Goal: Task Accomplishment & Management: Manage account settings

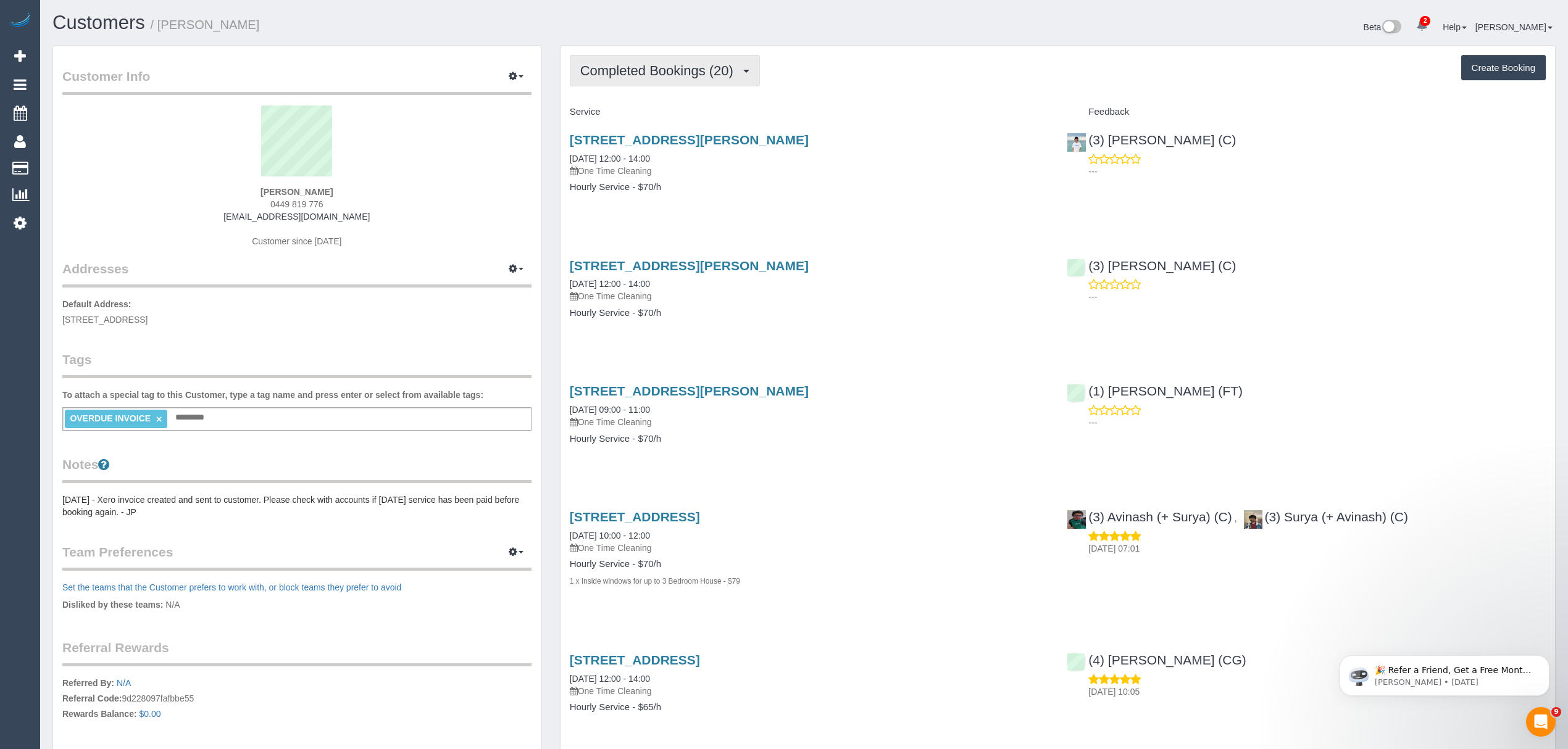
click at [604, 55] on button "Completed Bookings (20)" at bounding box center [665, 70] width 190 height 31
click at [628, 160] on link "Charges (19)" at bounding box center [637, 159] width 133 height 16
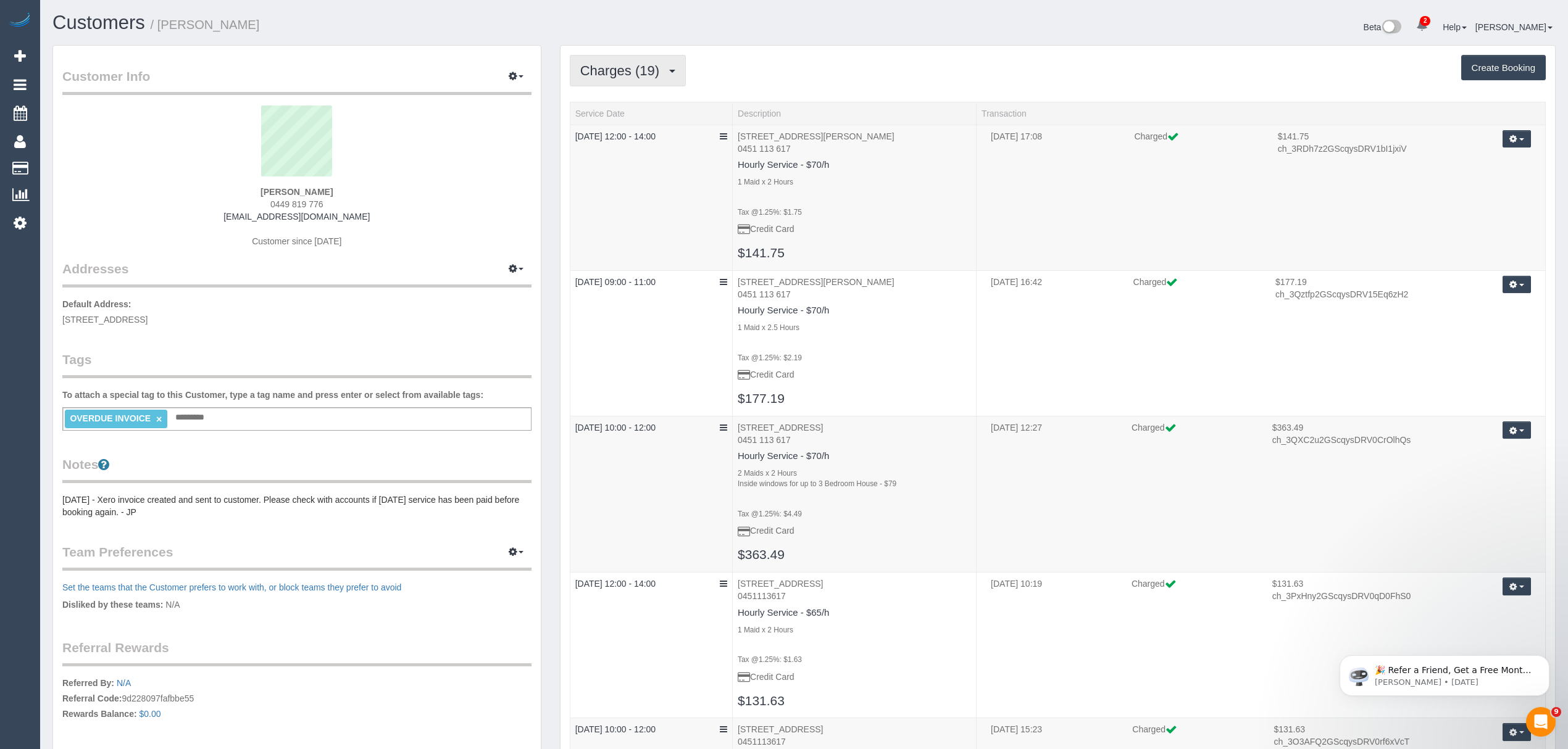
click at [609, 69] on span "Charges (19)" at bounding box center [623, 70] width 85 height 16
click at [612, 99] on link "Completed Bookings (20)" at bounding box center [637, 99] width 133 height 16
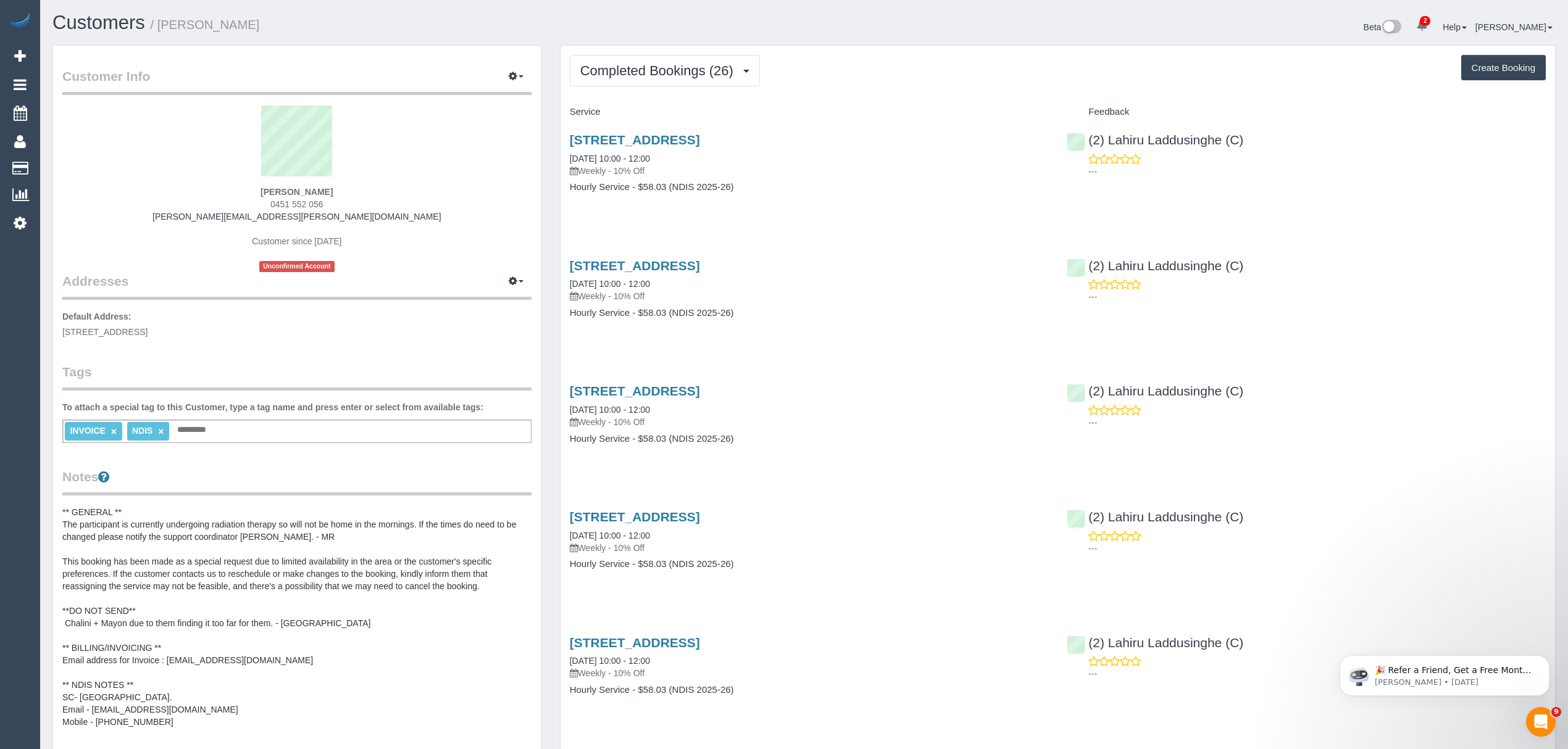
click at [158, 714] on pre "** GENERAL ** The participant is currently undergoing radiation therapy so will…" at bounding box center [297, 617] width 469 height 222
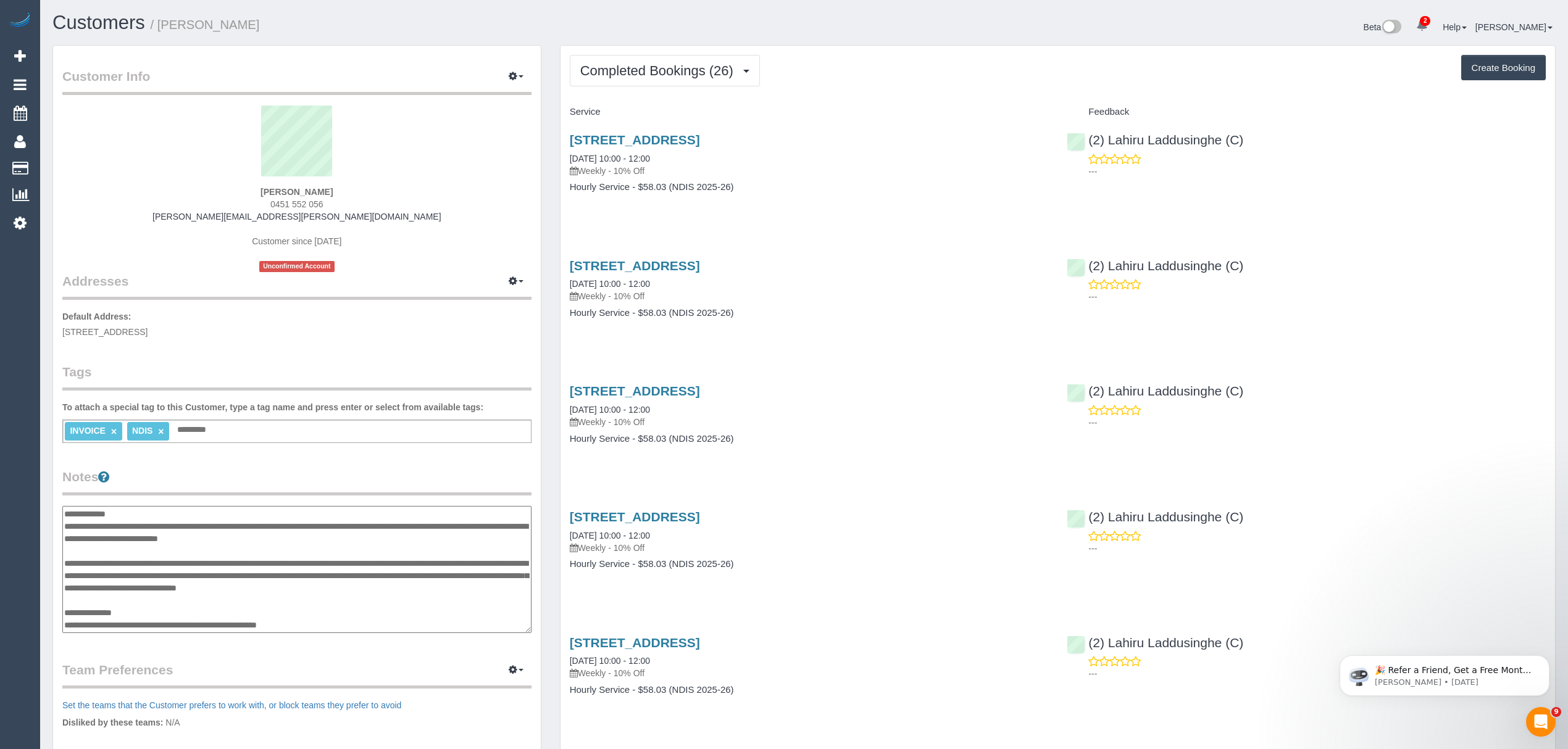
scroll to position [99, 0]
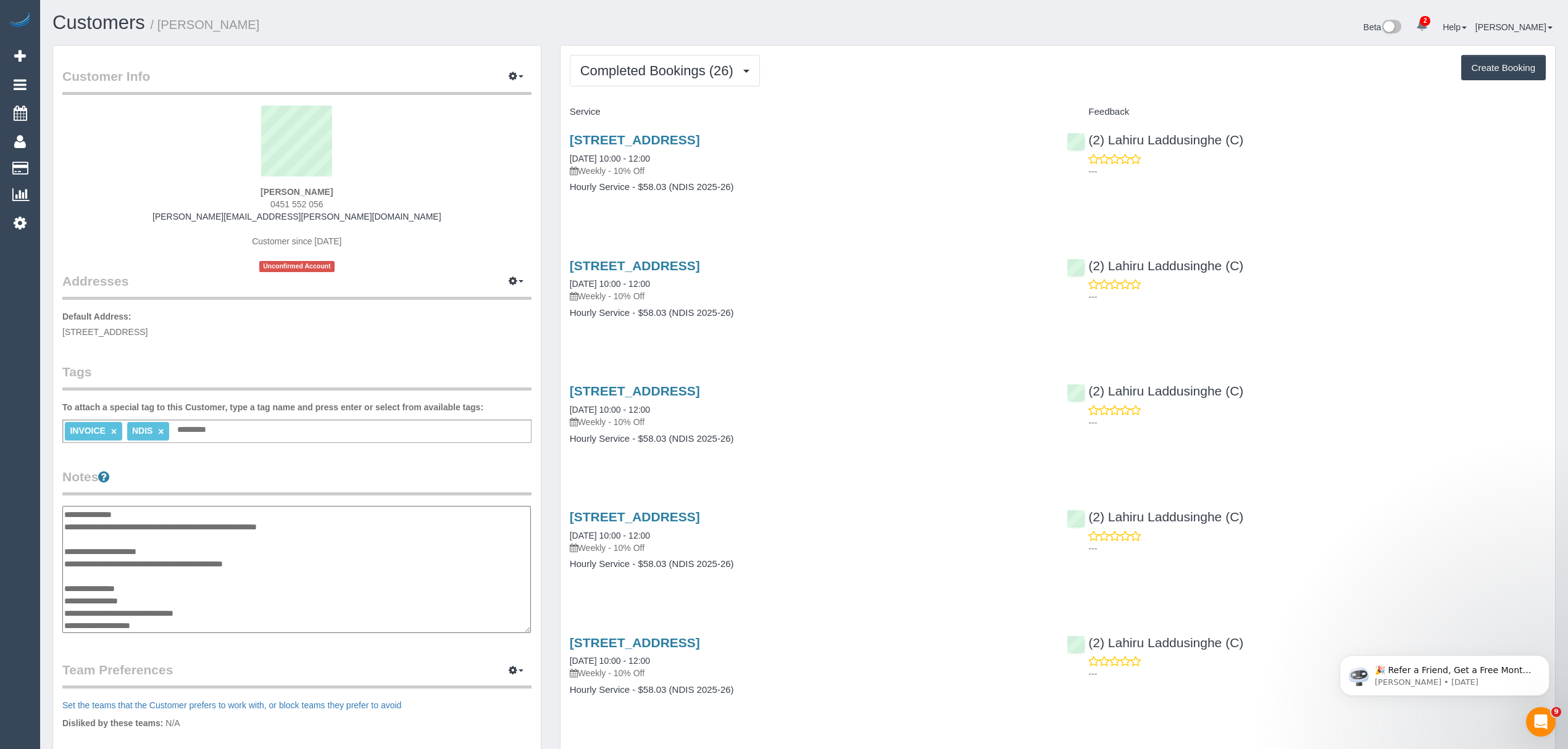
drag, startPoint x: 213, startPoint y: 613, endPoint x: 92, endPoint y: 613, distance: 121.0
click at [92, 613] on textarea "**********" at bounding box center [297, 569] width 469 height 127
click at [595, 65] on span "Completed Bookings (26)" at bounding box center [660, 70] width 159 height 16
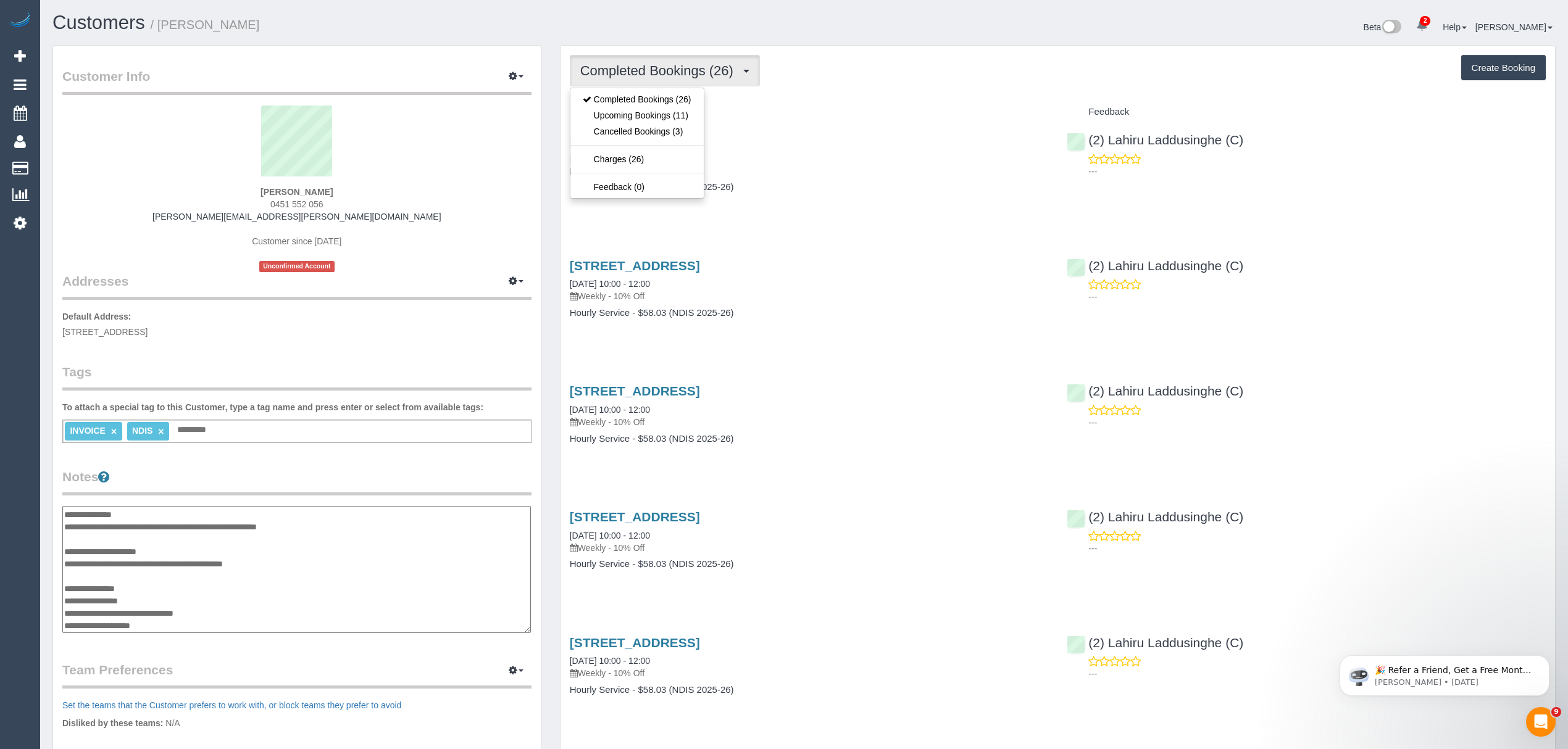
click at [595, 65] on span "Completed Bookings (26)" at bounding box center [660, 70] width 159 height 16
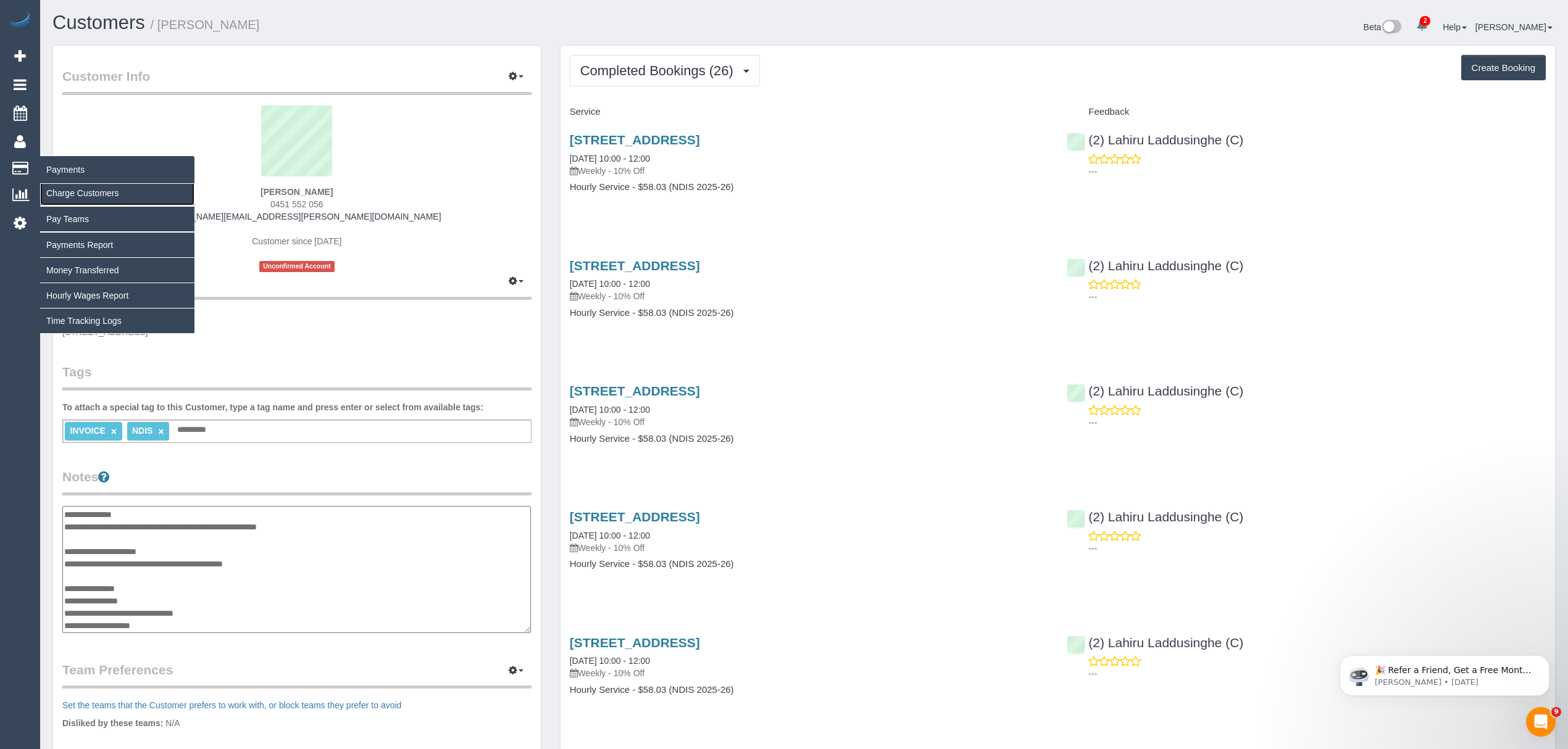
drag, startPoint x: 80, startPoint y: 188, endPoint x: 176, endPoint y: 154, distance: 101.8
click at [83, 188] on link "Charge Customers" at bounding box center [117, 193] width 155 height 24
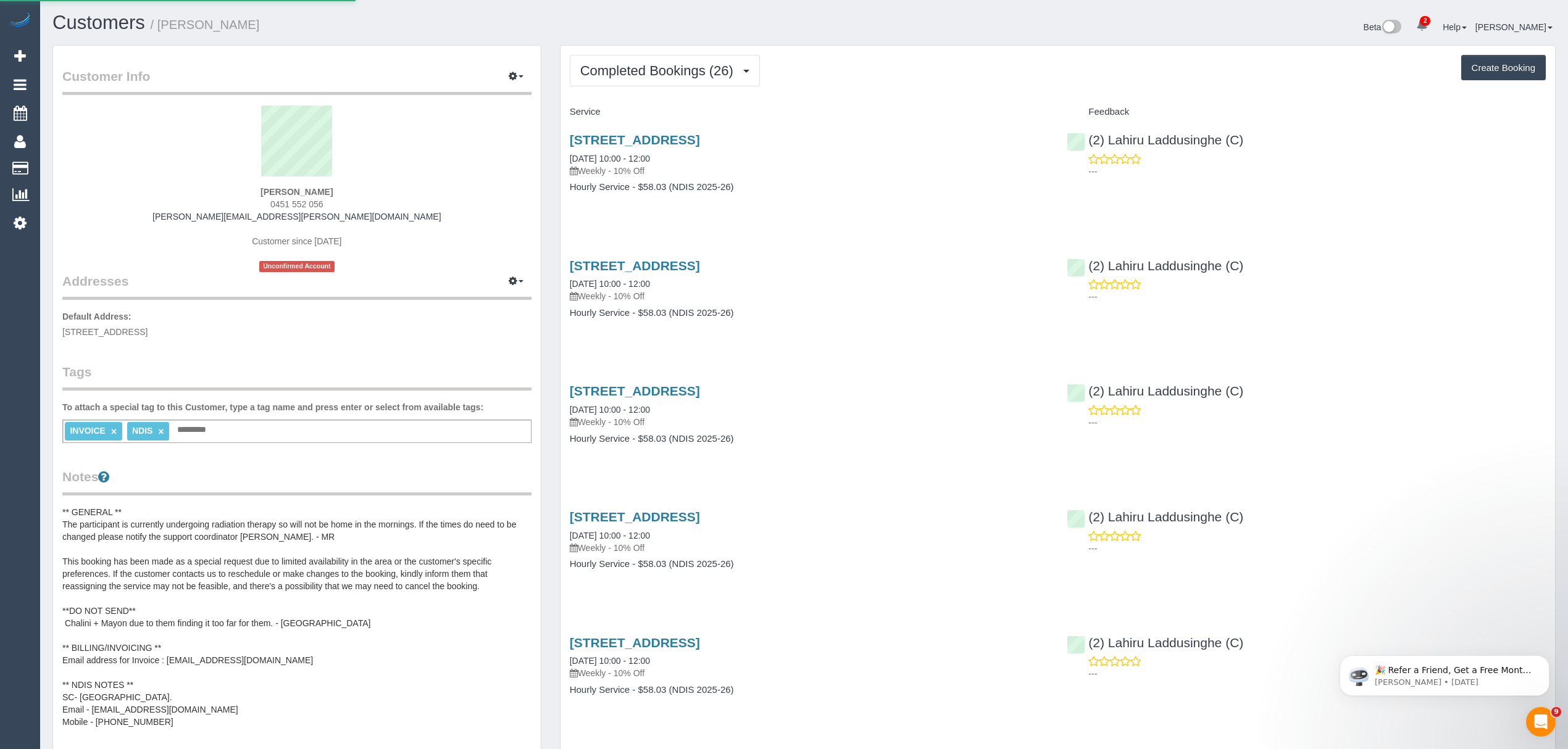
select select
